Goal: Task Accomplishment & Management: Complete application form

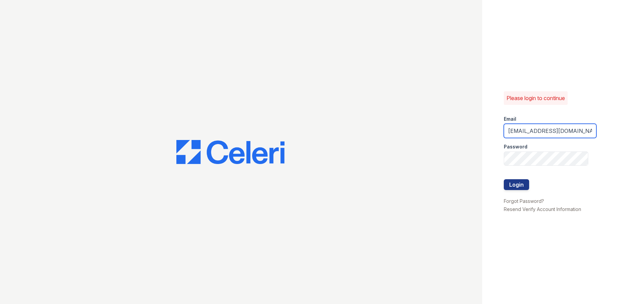
click at [524, 130] on input "evoke1@cafmanagement.com" at bounding box center [550, 131] width 93 height 14
type input "evoke2@cafmanagement.com"
click at [486, 166] on div "Please login to continue Email evoke2@cafmanagement.com Password Login Forgot P…" at bounding box center [562, 152] width 161 height 304
click at [518, 185] on button "Login" at bounding box center [516, 184] width 25 height 11
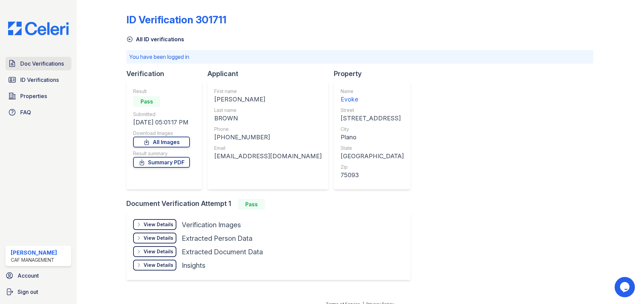
click at [36, 64] on span "Doc Verifications" at bounding box center [42, 63] width 44 height 8
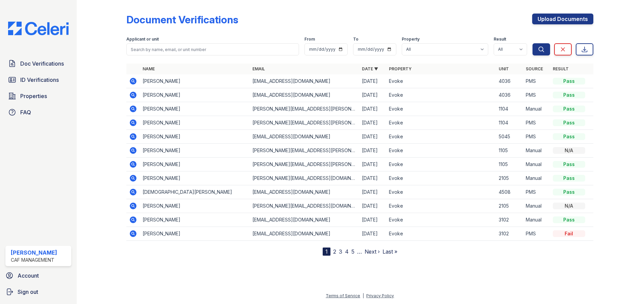
click at [133, 81] on icon at bounding box center [133, 81] width 2 height 2
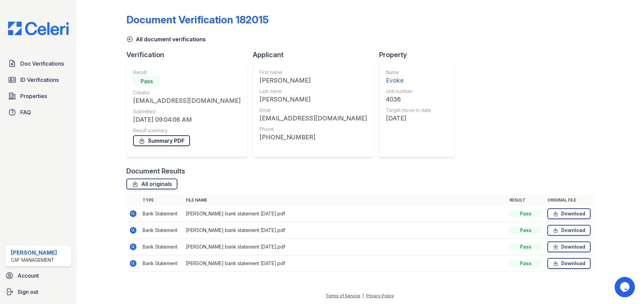
click at [150, 140] on link "Summary PDF" at bounding box center [161, 140] width 57 height 11
drag, startPoint x: 199, startPoint y: 100, endPoint x: 130, endPoint y: 102, distance: 69.6
click at [130, 102] on div "Result Pass Creator bart@bartonreeder.com Submitted 08/25/25 09:04:06 AM Result…" at bounding box center [186, 109] width 121 height 95
copy div "bart@bartonreeder.com"
drag, startPoint x: 224, startPoint y: 136, endPoint x: 274, endPoint y: 135, distance: 50.3
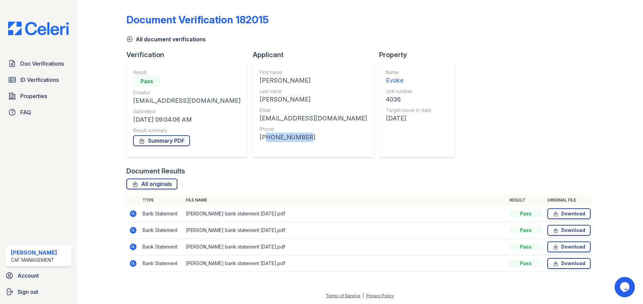
click at [274, 135] on div "+12149381823" at bounding box center [312, 136] width 107 height 9
copy div "12149381823"
click at [165, 142] on link "Summary PDF" at bounding box center [161, 140] width 57 height 11
click at [27, 61] on span "Doc Verifications" at bounding box center [42, 63] width 44 height 8
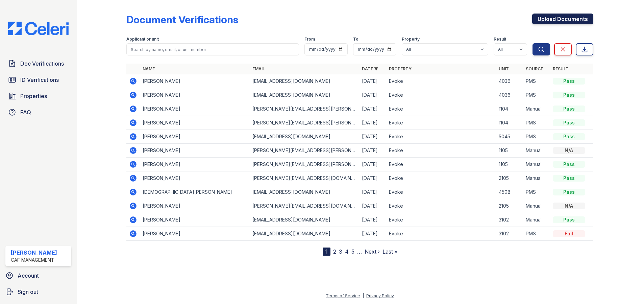
click at [547, 19] on link "Upload Documents" at bounding box center [562, 19] width 61 height 11
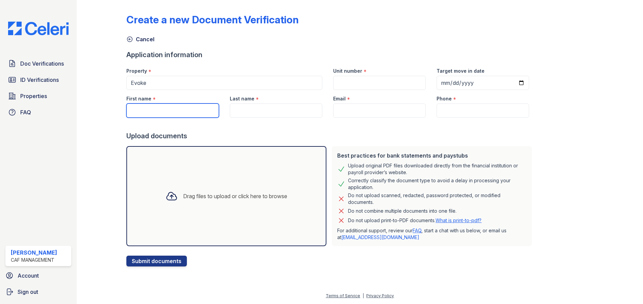
click at [168, 113] on input "First name" at bounding box center [172, 110] width 93 height 14
type input "Bart"
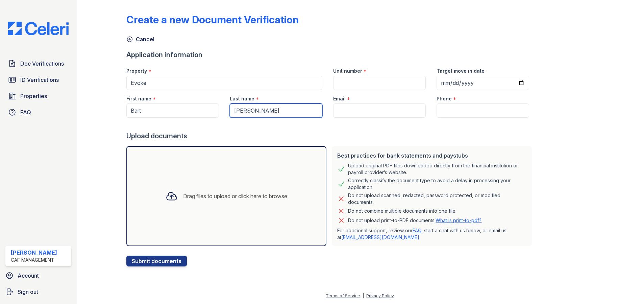
type input "[PERSON_NAME]"
click at [374, 109] on input "Email" at bounding box center [379, 110] width 93 height 14
paste input "bart@bartonreeder.com"
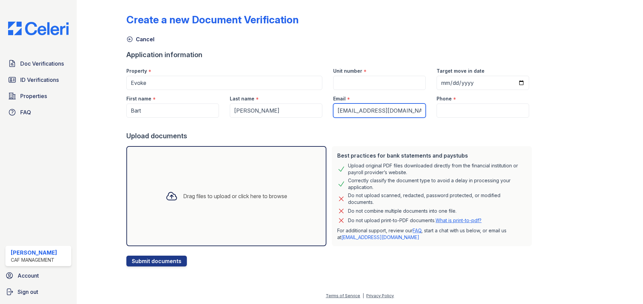
type input "bart@bartonreeder.com"
click at [442, 113] on input "Phone" at bounding box center [482, 110] width 93 height 14
paste input "12149381823"
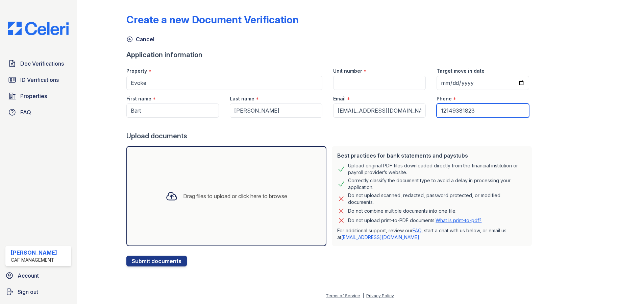
type input "12149381823"
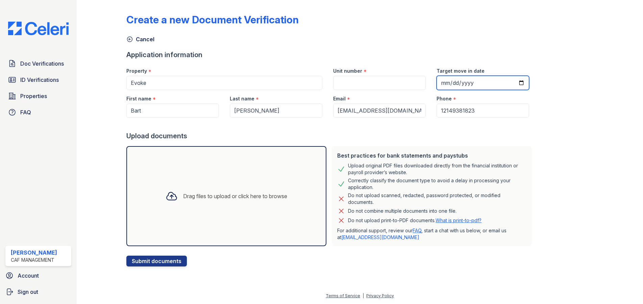
click at [479, 84] on input "Target move in date" at bounding box center [482, 83] width 93 height 14
click at [514, 81] on input "Target move in date" at bounding box center [482, 83] width 93 height 14
click at [514, 82] on input "Target move in date" at bounding box center [482, 83] width 93 height 14
type input "2025-08-29"
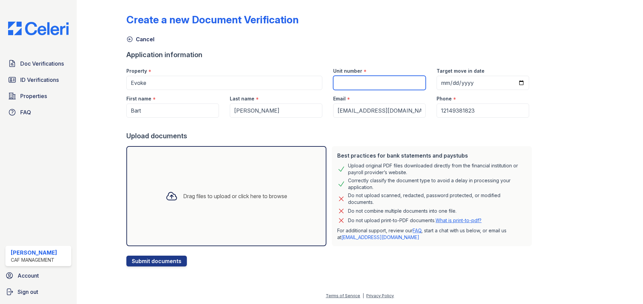
click at [371, 85] on input "Unit number" at bounding box center [379, 83] width 93 height 14
type input "4036"
click at [237, 189] on div "Drag files to upload or click here to browse" at bounding box center [226, 195] width 132 height 23
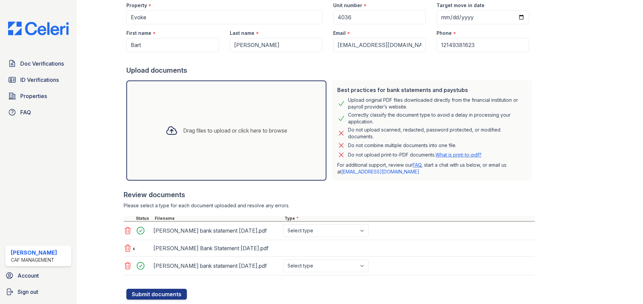
scroll to position [84, 0]
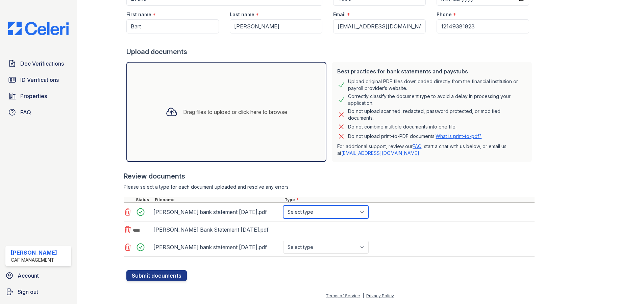
click at [344, 213] on select "Select type Paystub Bank Statement Offer Letter Tax Documents Benefit Award Let…" at bounding box center [325, 211] width 85 height 13
select select "bank_statement"
click at [283, 205] on select "Select type Paystub Bank Statement Offer Letter Tax Documents Benefit Award Let…" at bounding box center [325, 211] width 85 height 13
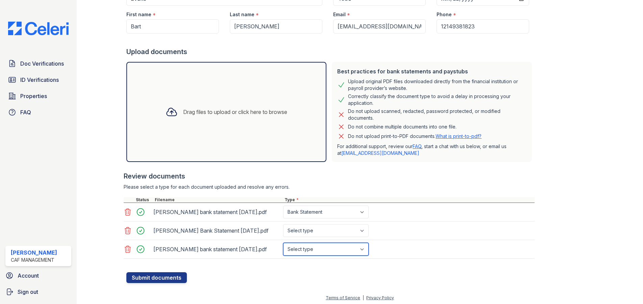
click at [329, 250] on select "Select type Paystub Bank Statement Offer Letter Tax Documents Benefit Award Let…" at bounding box center [325, 249] width 85 height 13
select select "bank_statement"
click at [283, 243] on select "Select type Paystub Bank Statement Offer Letter Tax Documents Benefit Award Let…" at bounding box center [325, 249] width 85 height 13
click at [321, 233] on select "Select type Paystub Bank Statement Offer Letter Tax Documents Benefit Award Let…" at bounding box center [325, 230] width 85 height 13
select select "bank_statement"
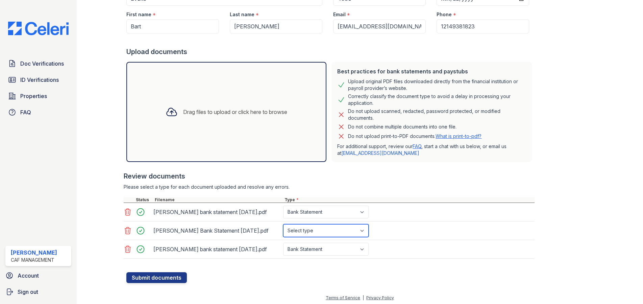
click at [283, 224] on select "Select type Paystub Bank Statement Offer Letter Tax Documents Benefit Award Let…" at bounding box center [325, 230] width 85 height 13
click at [131, 229] on icon at bounding box center [128, 230] width 8 height 8
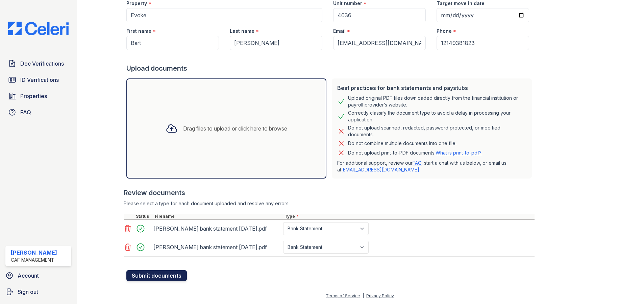
click at [148, 274] on button "Submit documents" at bounding box center [156, 275] width 60 height 11
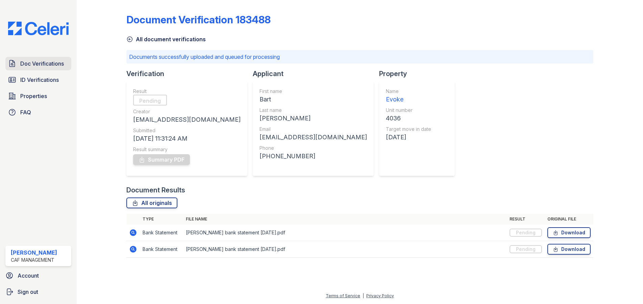
click at [45, 62] on span "Doc Verifications" at bounding box center [42, 63] width 44 height 8
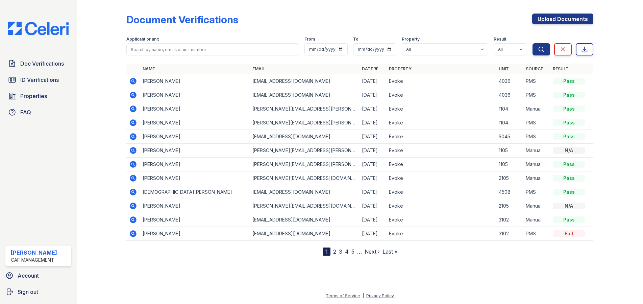
click at [134, 96] on icon at bounding box center [133, 95] width 8 height 8
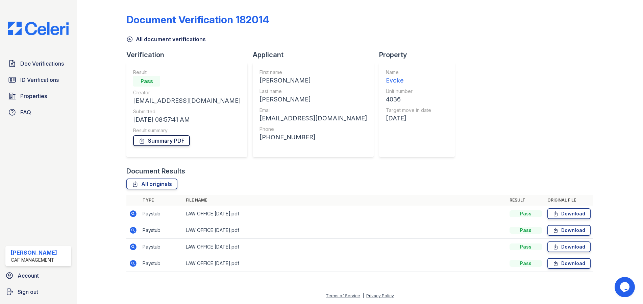
click at [171, 143] on link "Summary PDF" at bounding box center [161, 140] width 57 height 11
